Goal: Task Accomplishment & Management: Use online tool/utility

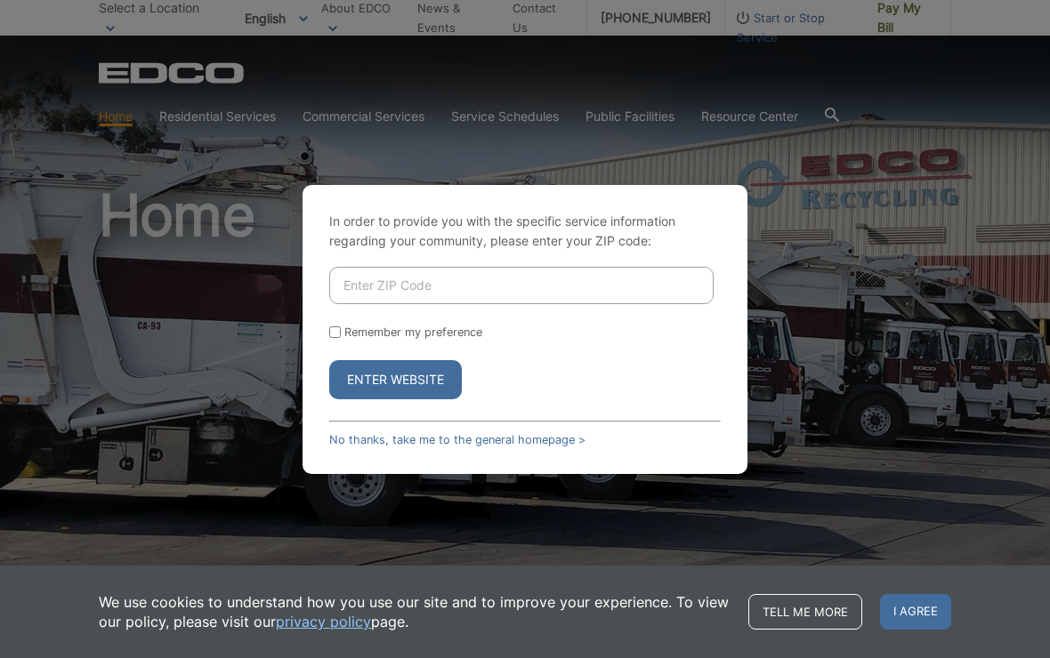
click at [355, 304] on input "Enter ZIP Code" at bounding box center [521, 285] width 384 height 37
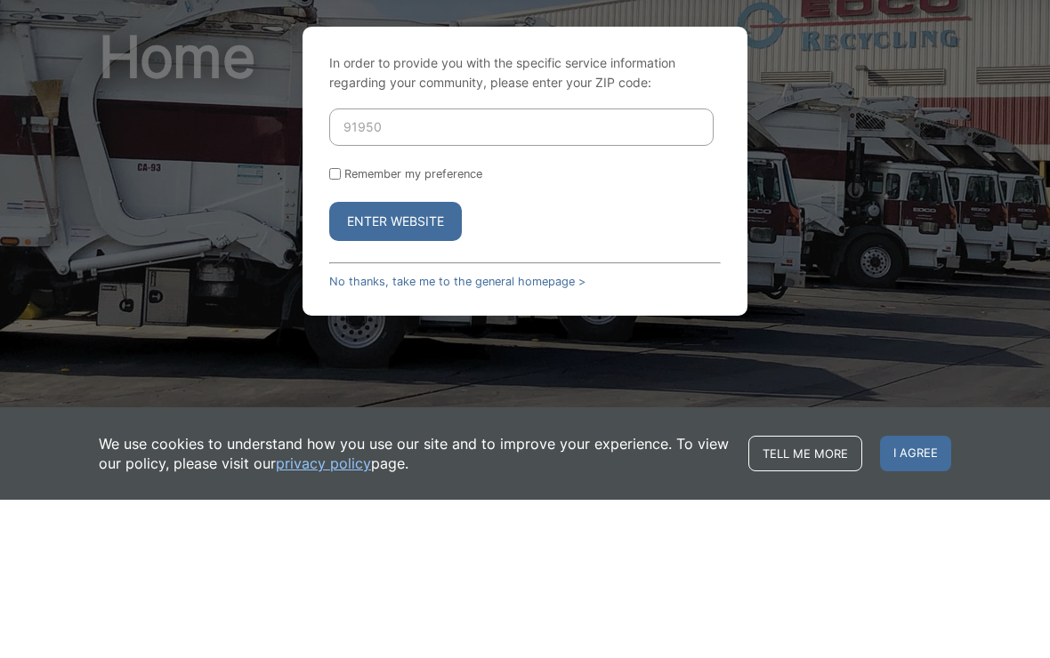
type input "91950"
click at [413, 360] on button "Enter Website" at bounding box center [395, 379] width 133 height 39
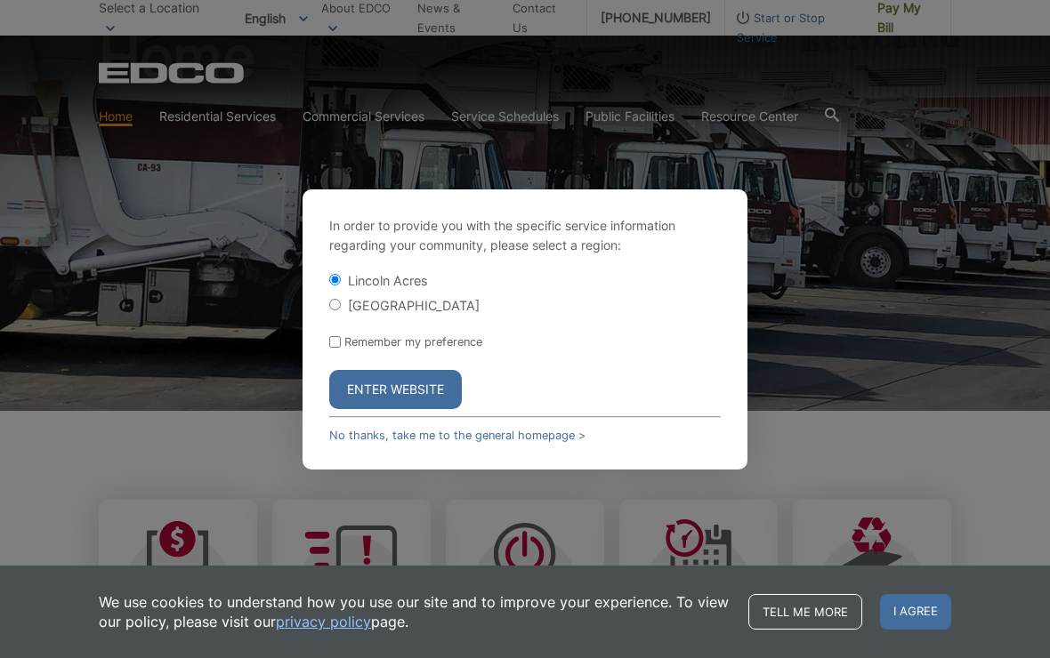
click at [378, 401] on button "Enter Website" at bounding box center [395, 389] width 133 height 39
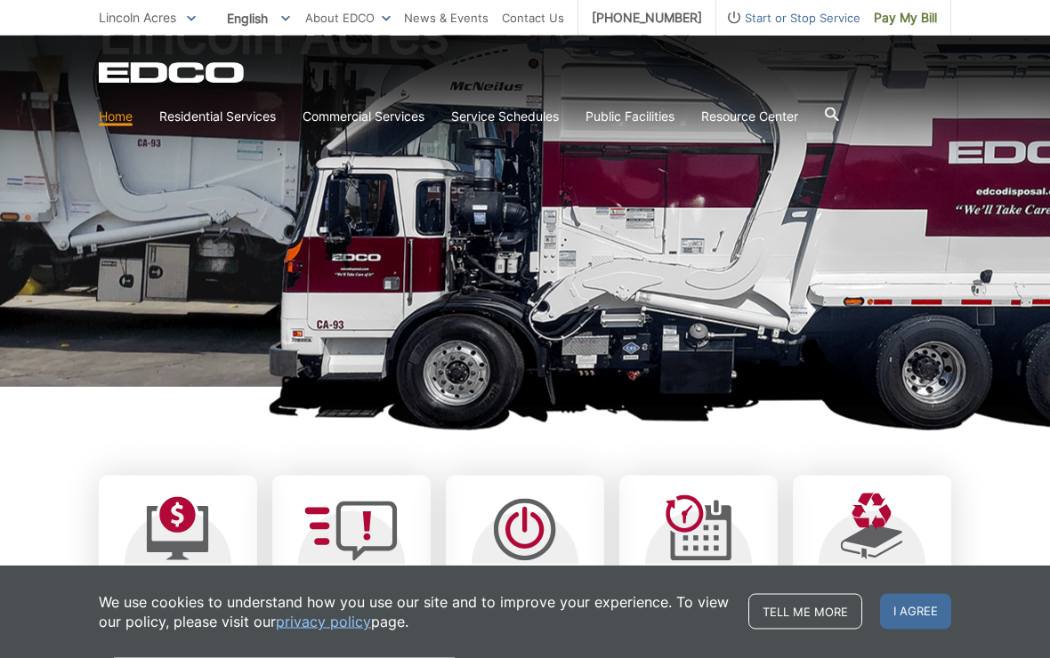
scroll to position [212, 0]
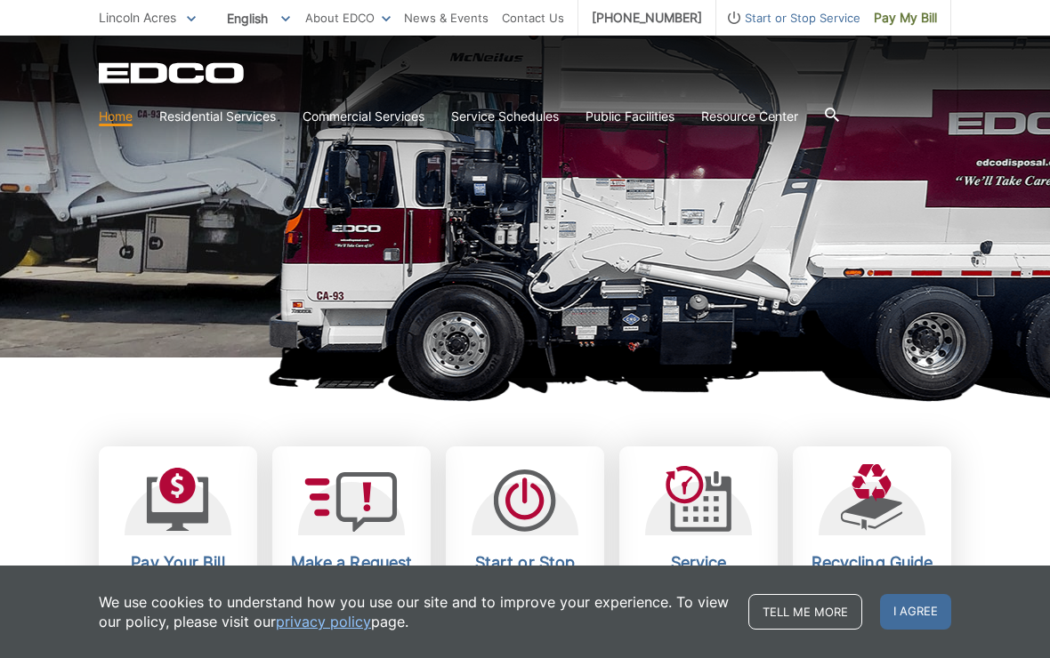
click at [927, 630] on span "I agree" at bounding box center [915, 612] width 71 height 36
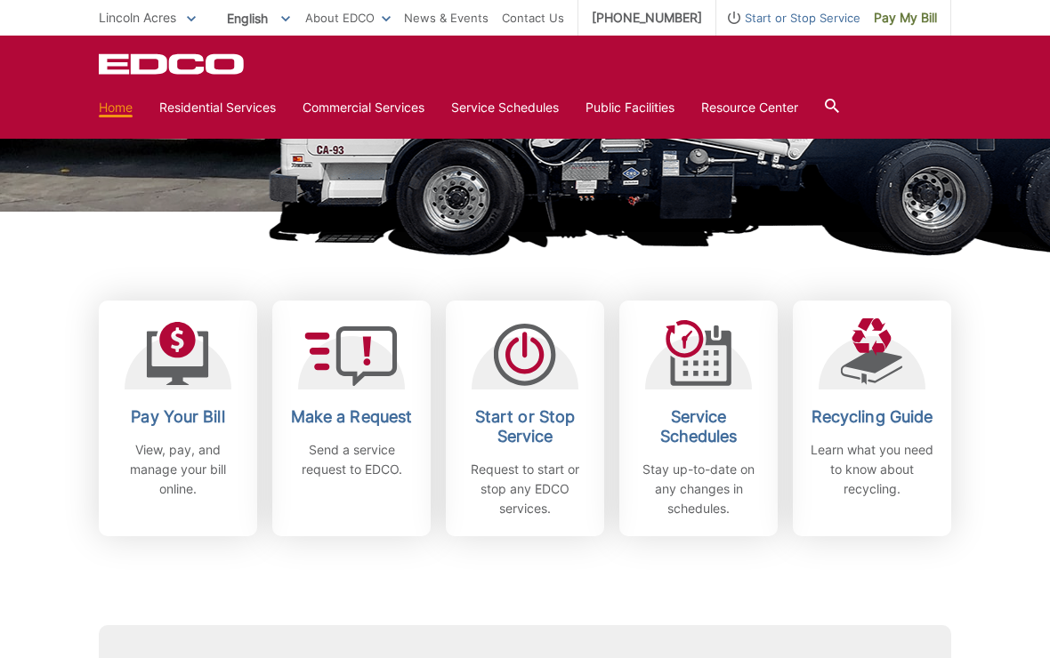
scroll to position [359, 0]
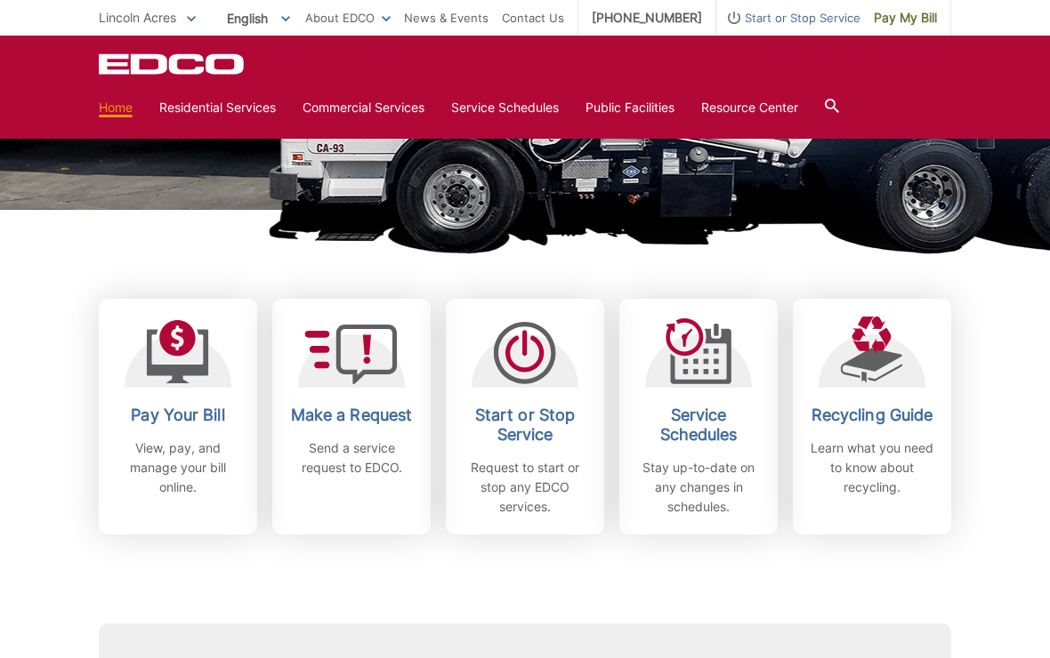
click at [171, 402] on link "Pay Your Bill View, pay, and manage your bill online." at bounding box center [178, 417] width 158 height 236
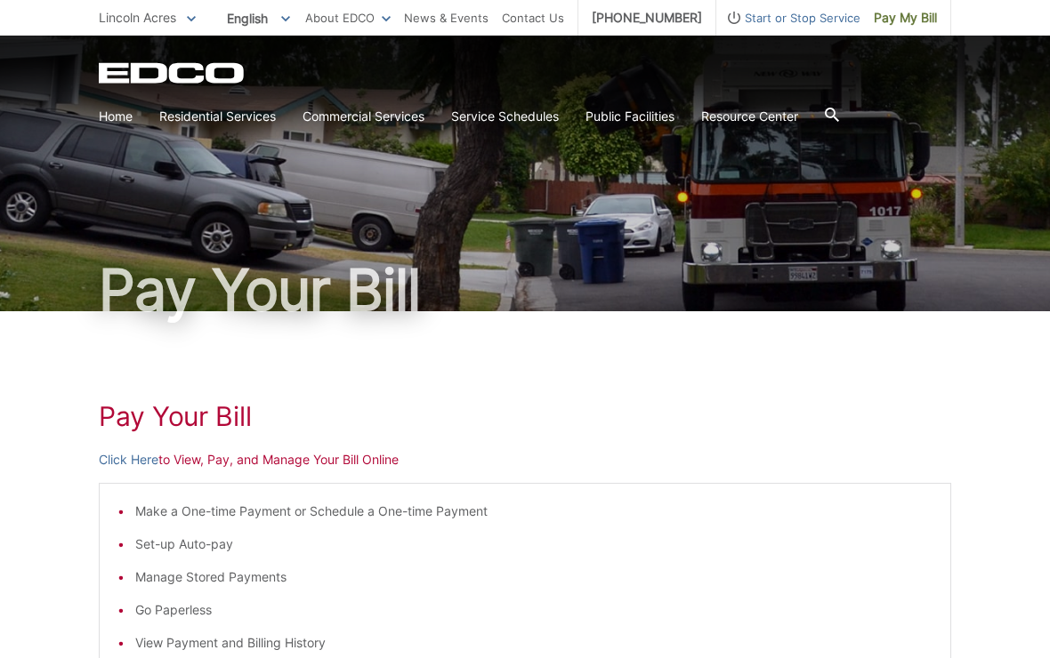
click at [108, 459] on link "Click Here" at bounding box center [129, 460] width 60 height 20
